Goal: Find specific page/section: Find specific page/section

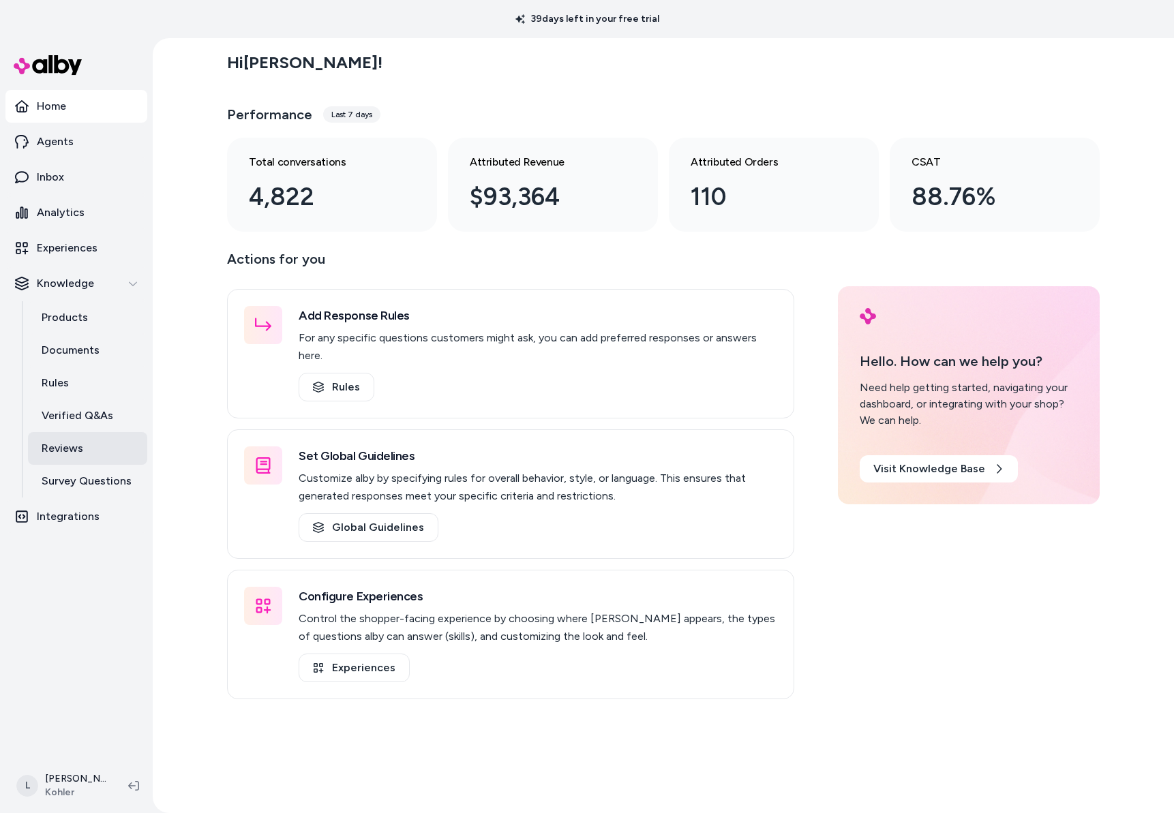
click at [50, 447] on p "Reviews" at bounding box center [63, 448] width 42 height 16
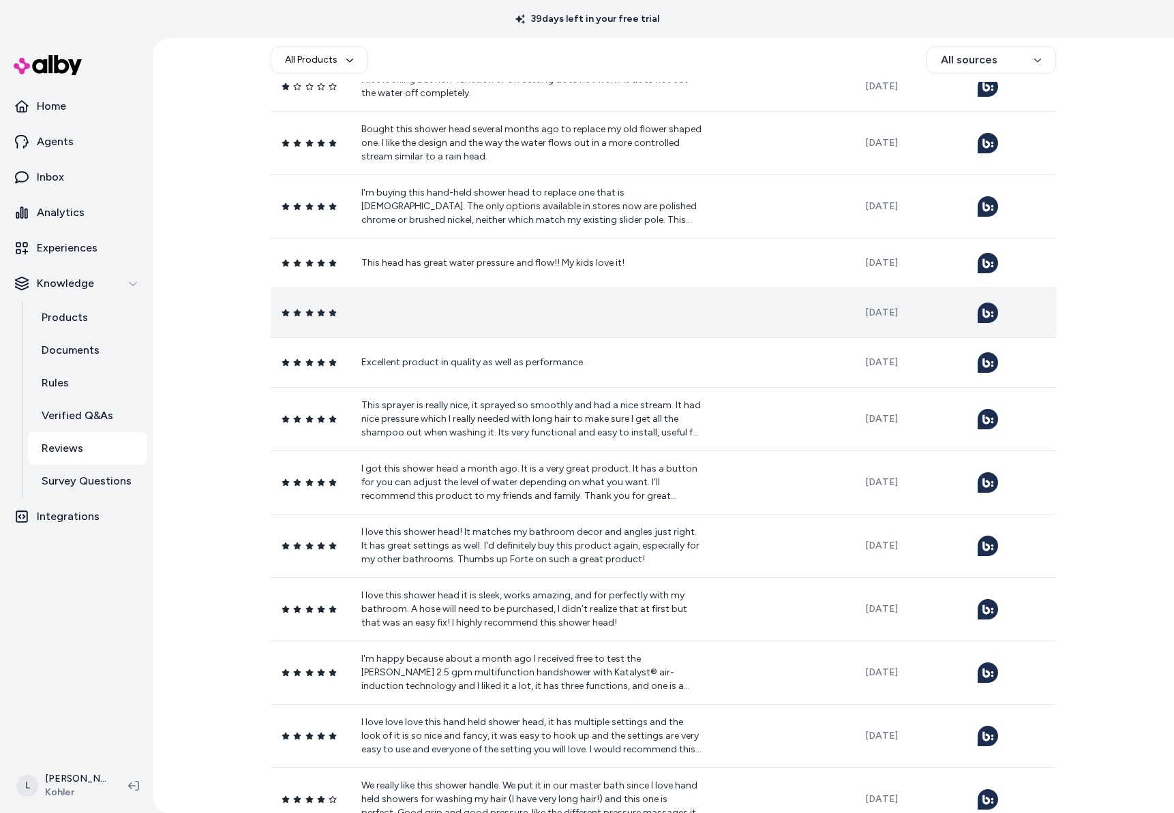
scroll to position [531, 0]
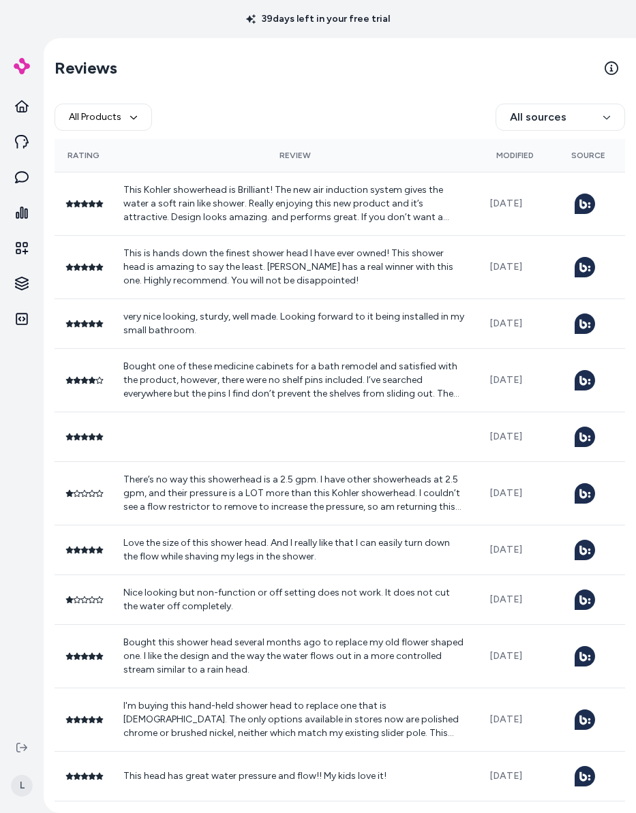
scroll to position [1695, 0]
